Goal: Information Seeking & Learning: Learn about a topic

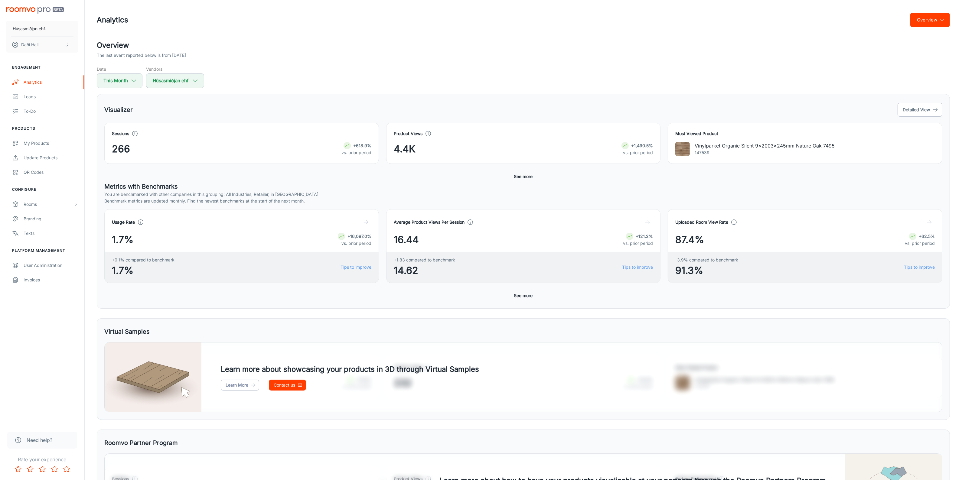
click at [530, 296] on button "See more" at bounding box center [523, 295] width 24 height 11
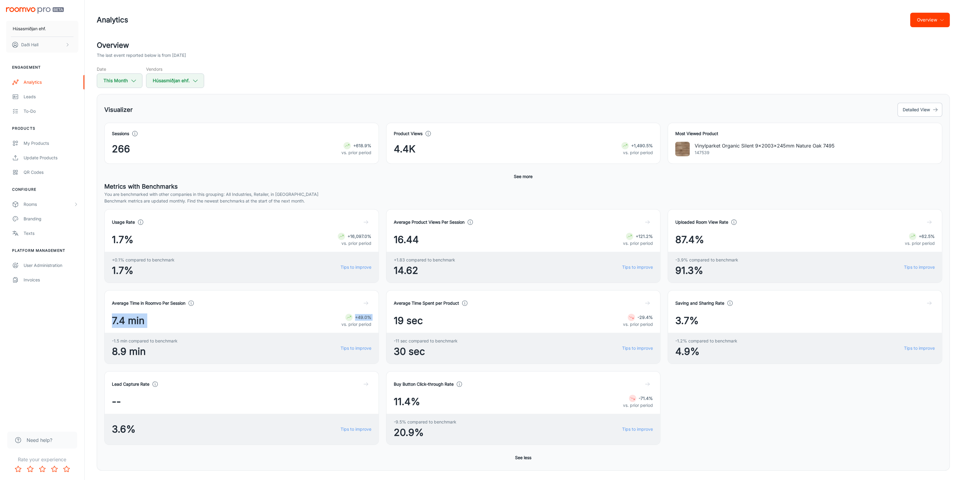
drag, startPoint x: 112, startPoint y: 320, endPoint x: 314, endPoint y: 330, distance: 202.8
click at [314, 330] on div "Average Time in Roomvo Per Session 7.4 min +49.0% vs. prior period -1.5 min com…" at bounding box center [241, 327] width 274 height 74
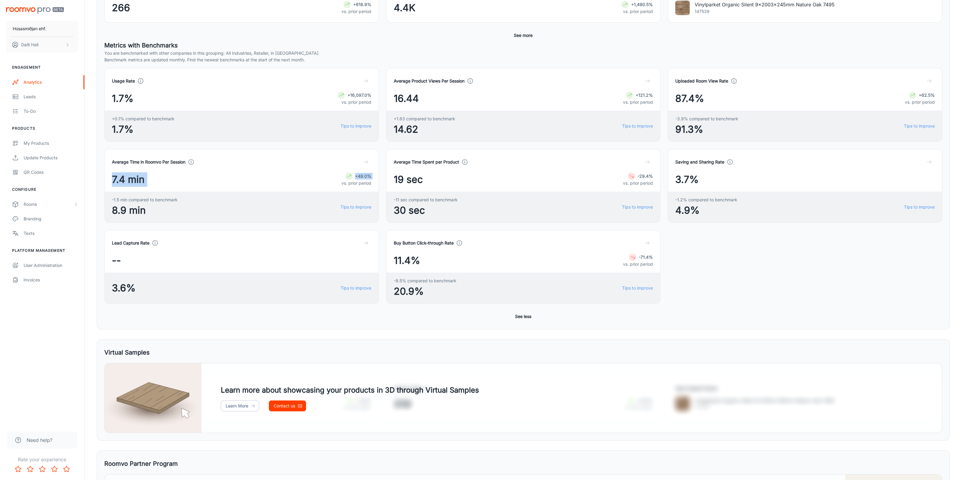
scroll to position [151, 0]
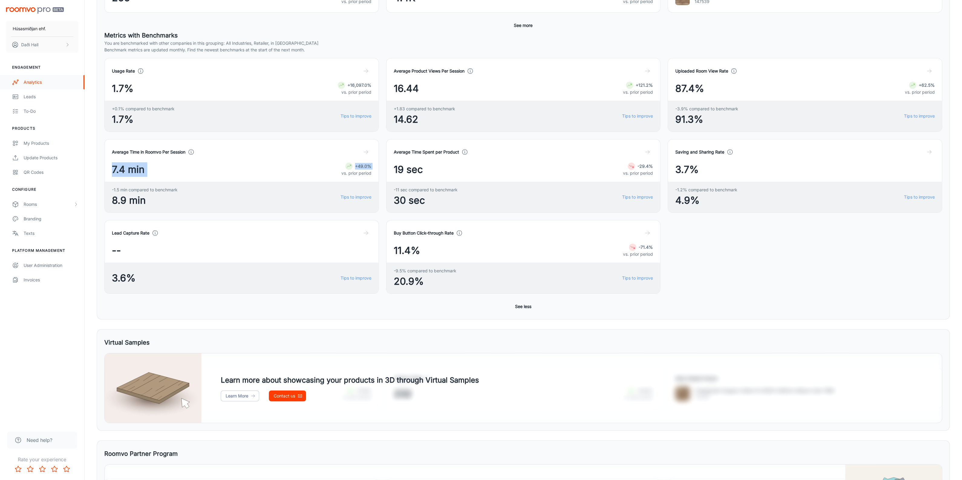
click at [48, 83] on div "Analytics" at bounding box center [51, 82] width 55 height 7
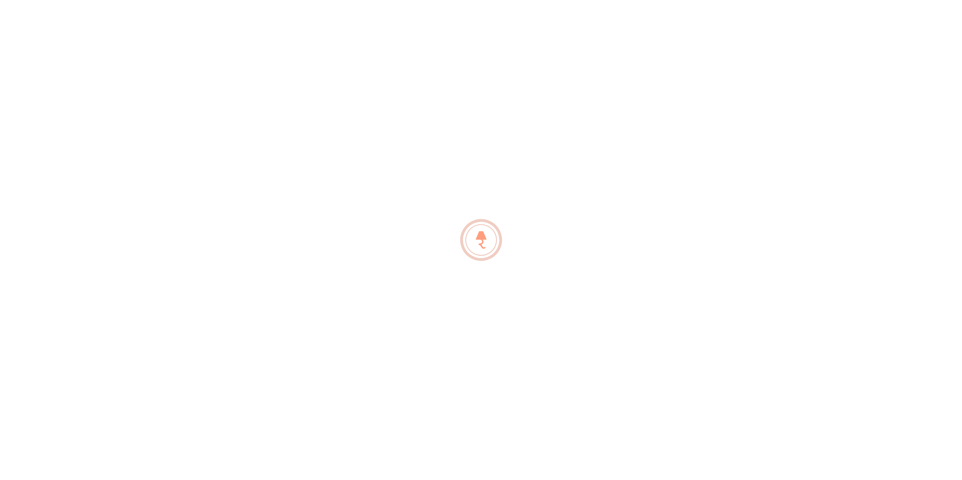
scroll to position [0, 0]
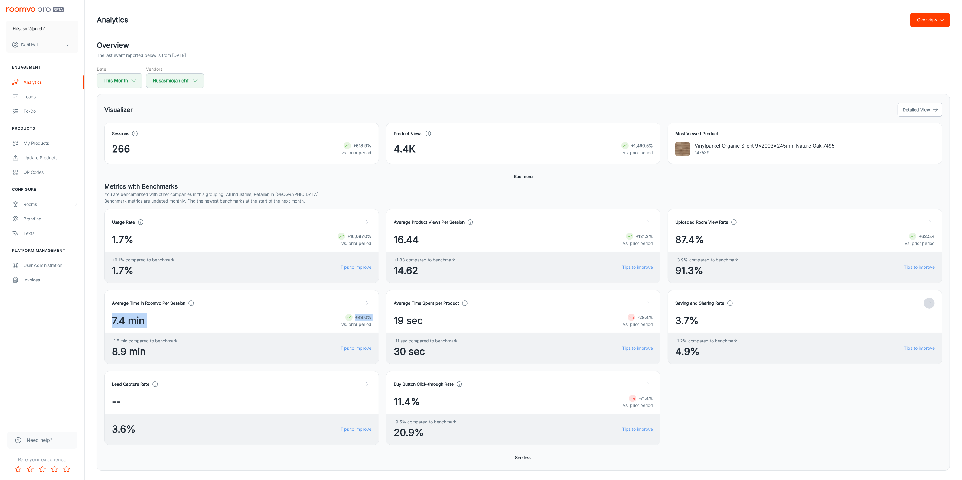
click at [927, 303] on icon "button" at bounding box center [929, 303] width 6 height 6
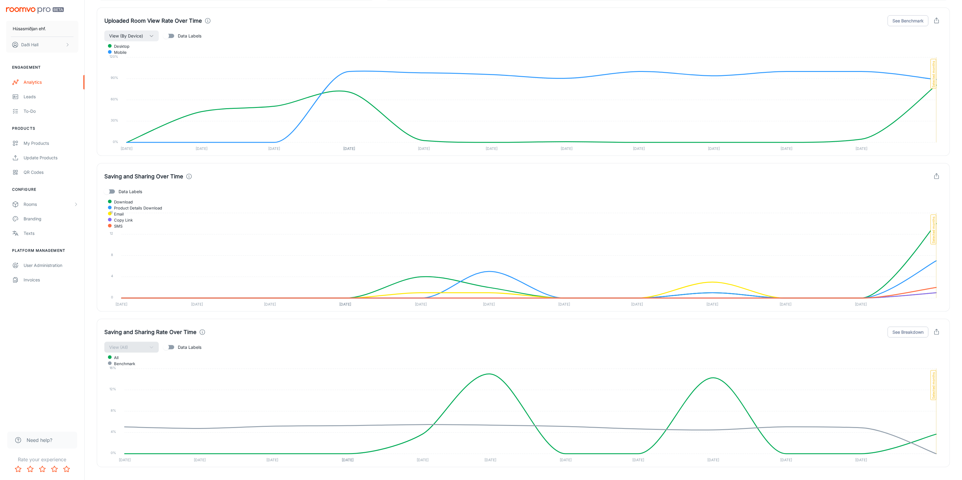
scroll to position [1362, 0]
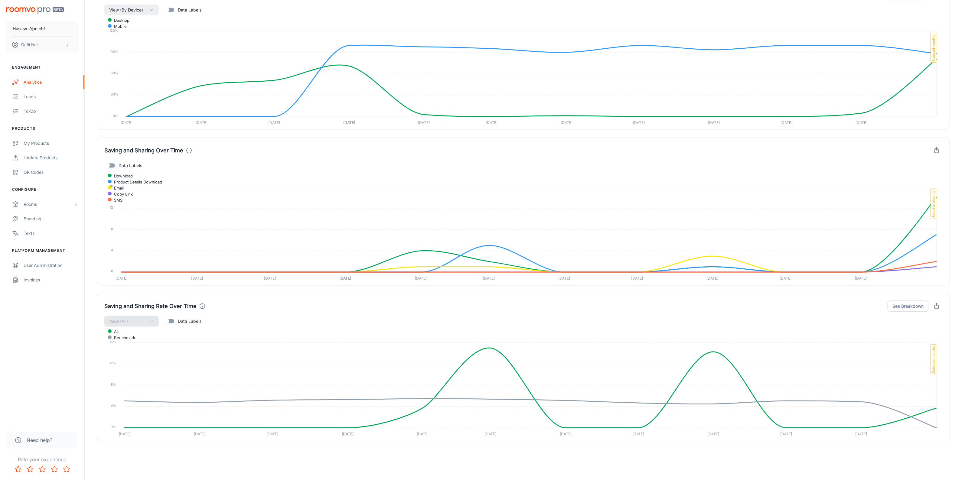
click at [173, 321] on input "Data Labels" at bounding box center [166, 321] width 34 height 11
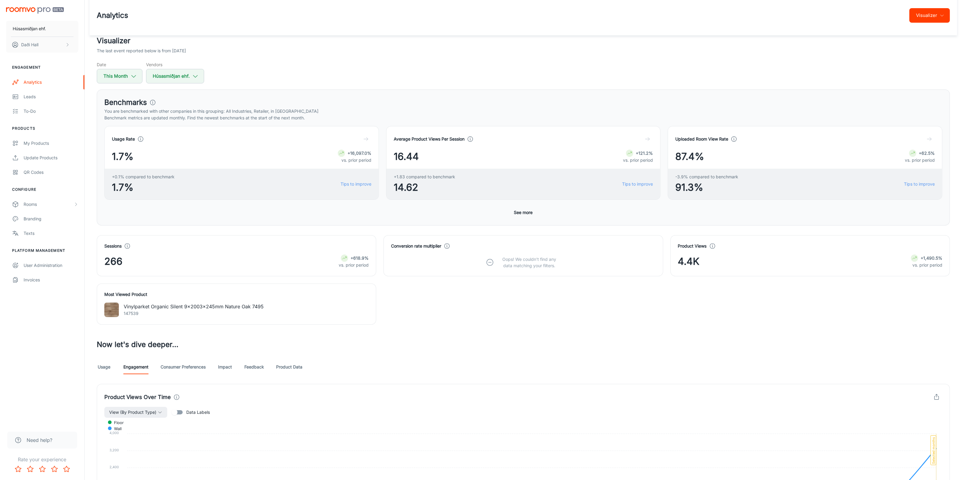
scroll to position [2, 0]
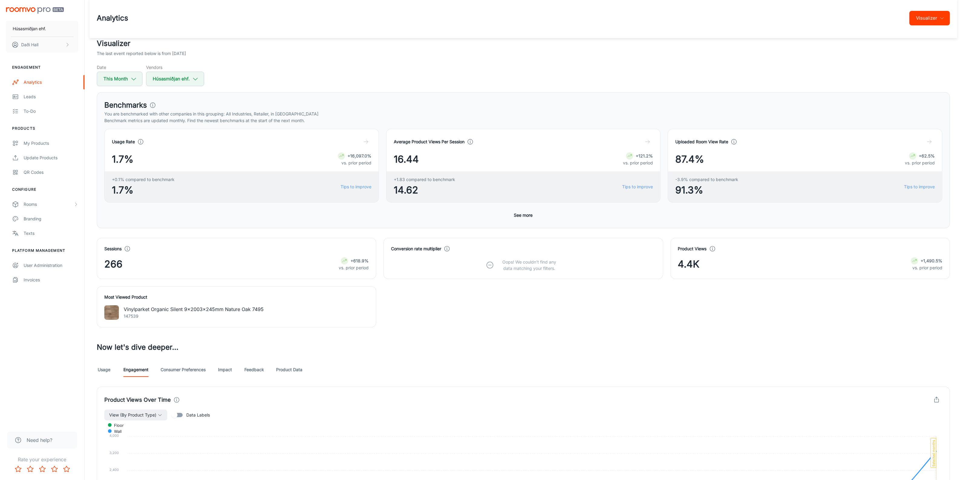
click at [646, 141] on icon "button" at bounding box center [647, 142] width 6 height 6
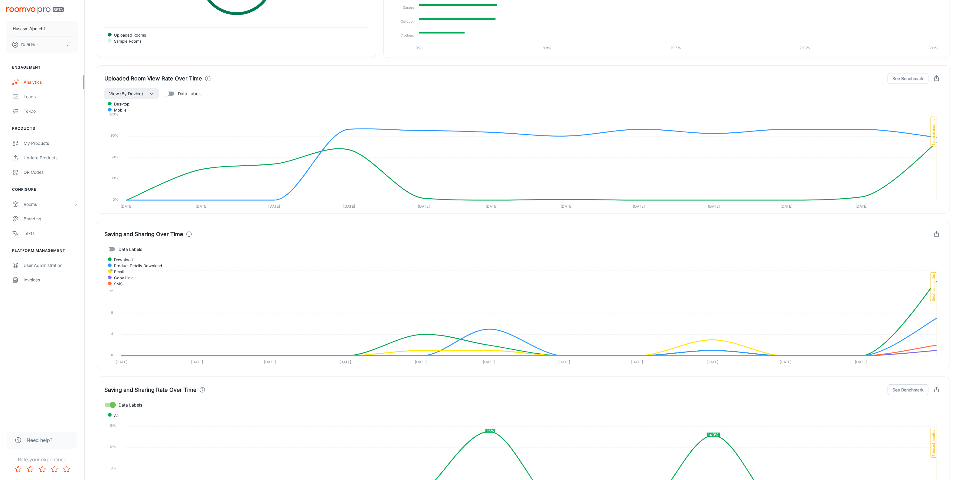
scroll to position [1362, 0]
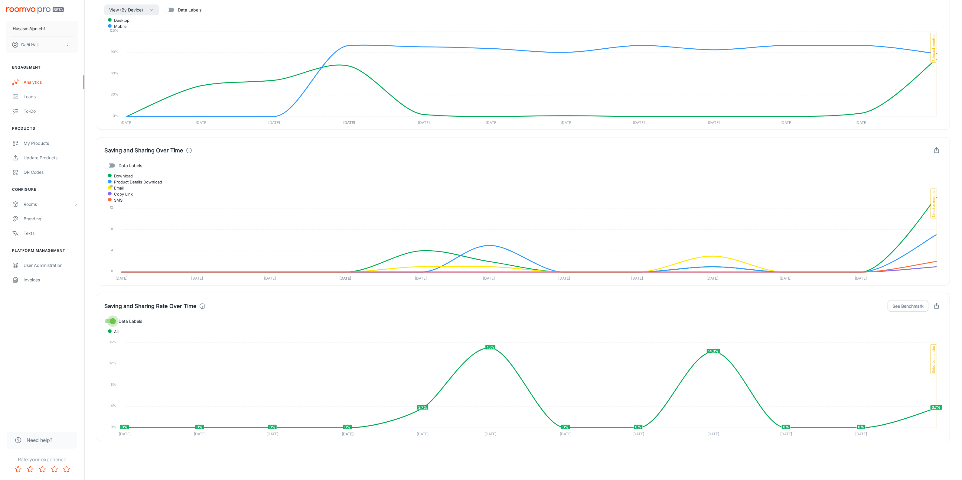
click at [108, 318] on input "Data Labels" at bounding box center [113, 321] width 34 height 11
checkbox input "false"
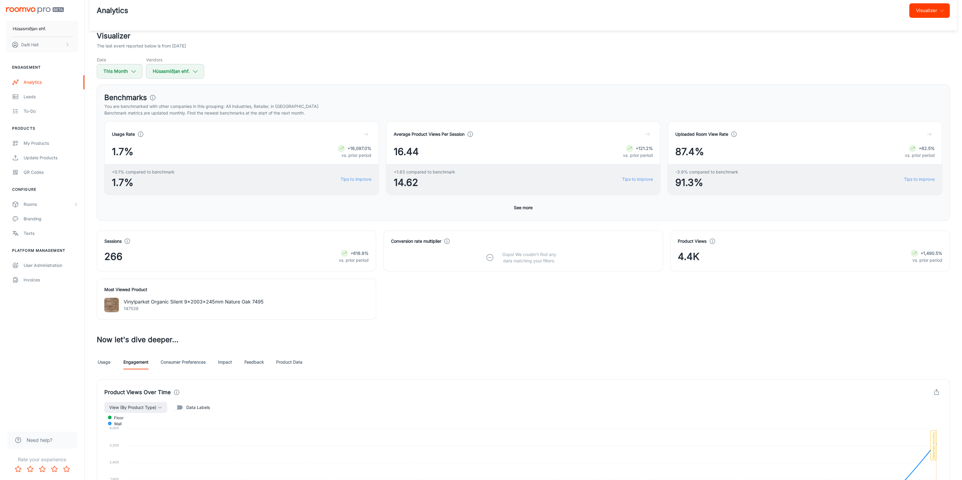
scroll to position [0, 0]
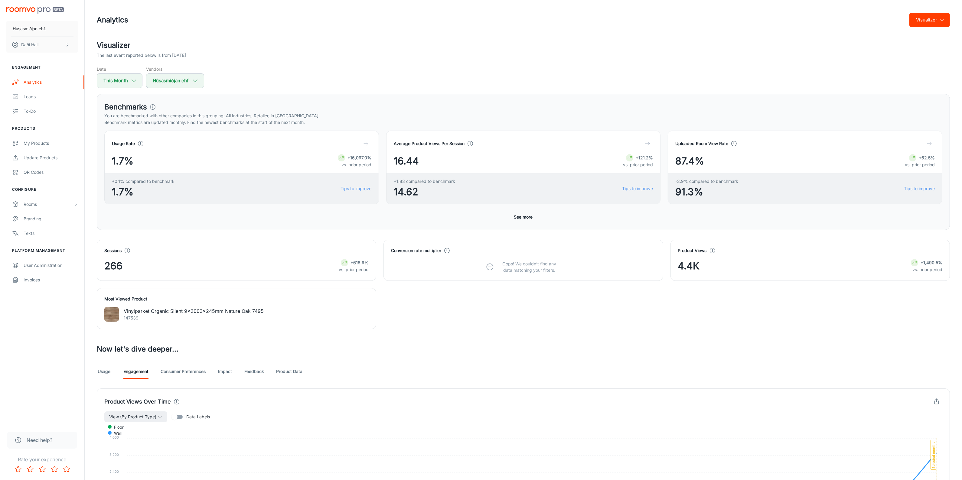
click at [939, 23] on button "Visualizer" at bounding box center [929, 20] width 41 height 15
click at [930, 34] on li "Overview" at bounding box center [933, 35] width 32 height 11
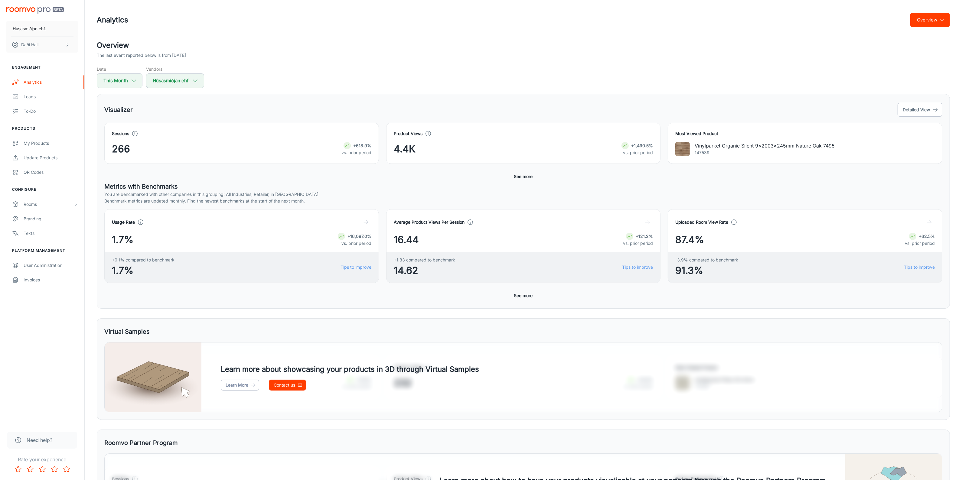
click at [706, 155] on p "147539" at bounding box center [764, 152] width 140 height 7
drag, startPoint x: 708, startPoint y: 154, endPoint x: 695, endPoint y: 154, distance: 13.6
click at [695, 154] on p "147539" at bounding box center [764, 152] width 140 height 7
copy p "147539"
